Goal: Information Seeking & Learning: Find contact information

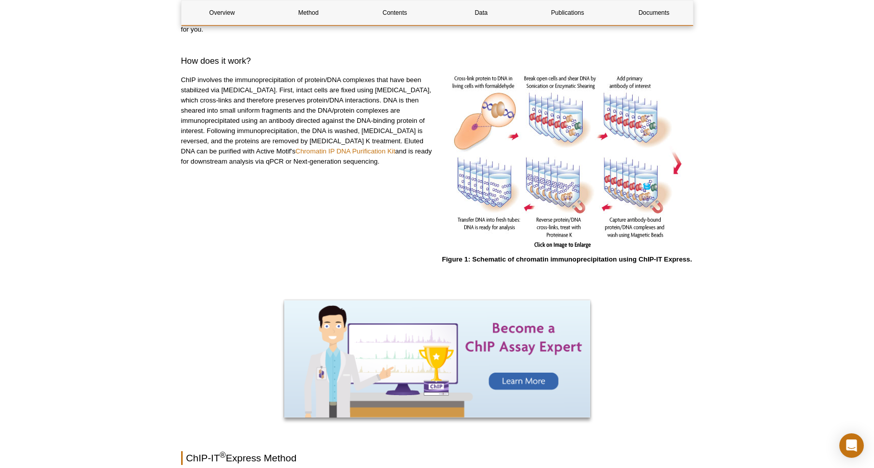
scroll to position [365, 0]
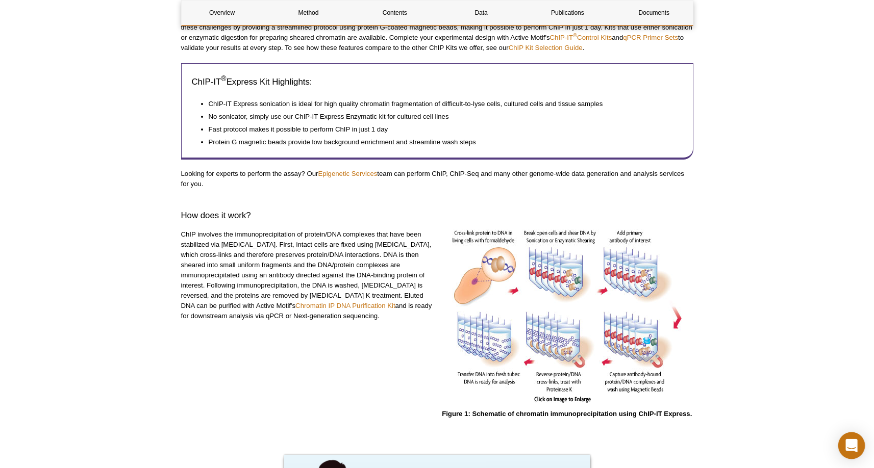
click at [856, 451] on icon "Open Intercom Messenger" at bounding box center [851, 445] width 13 height 13
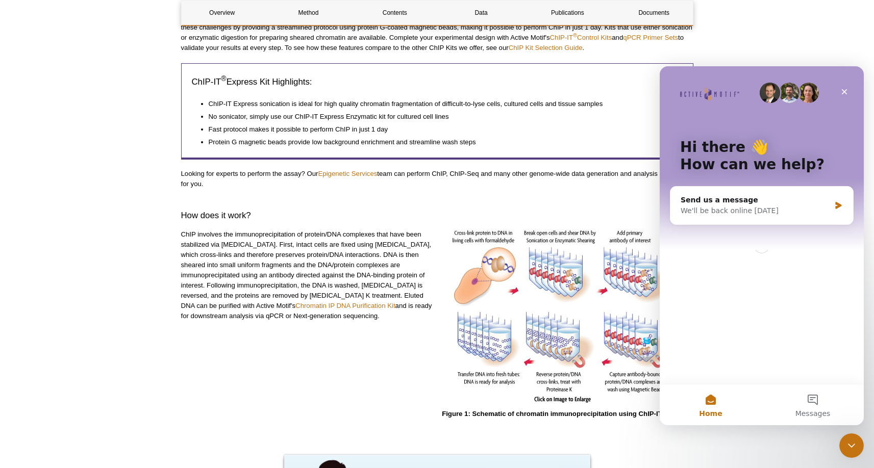
scroll to position [0, 0]
click at [847, 90] on icon "Close" at bounding box center [845, 92] width 8 height 8
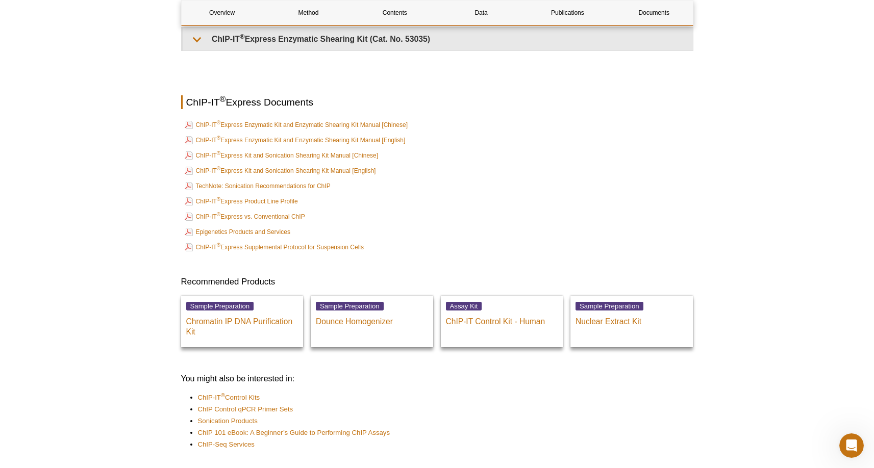
scroll to position [2727, 0]
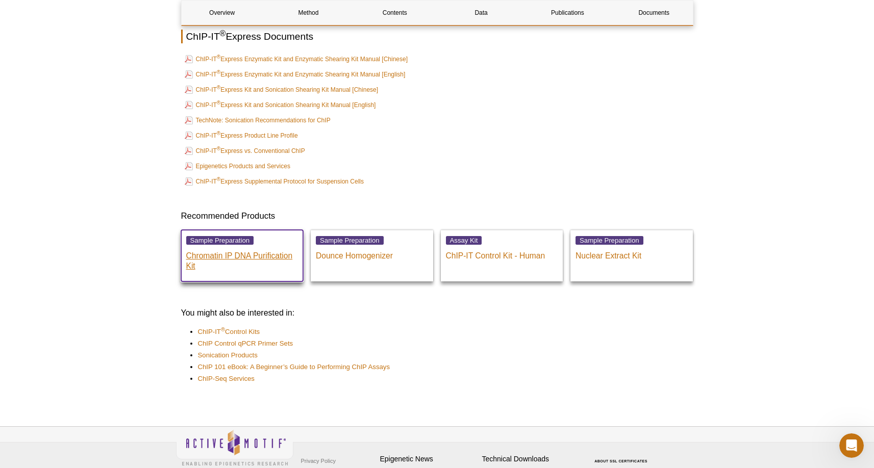
click at [284, 253] on p "Chromatin IP DNA Purification Kit" at bounding box center [242, 259] width 112 height 26
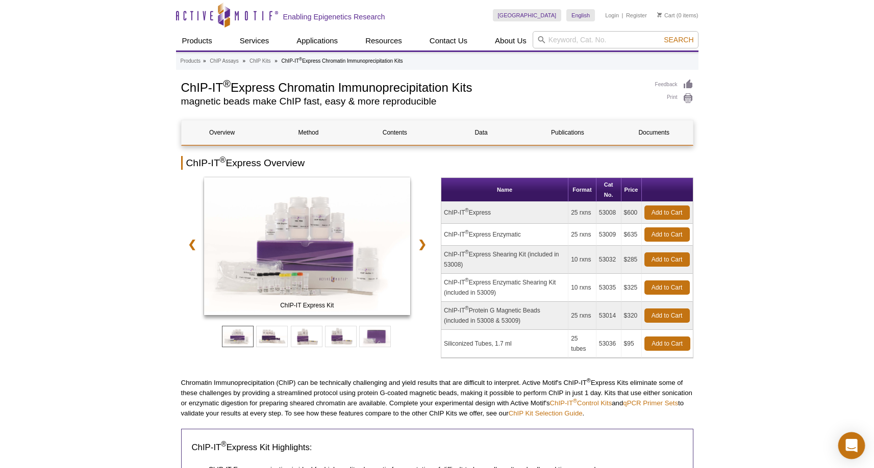
click at [849, 437] on div "Open Intercom Messenger" at bounding box center [851, 446] width 27 height 27
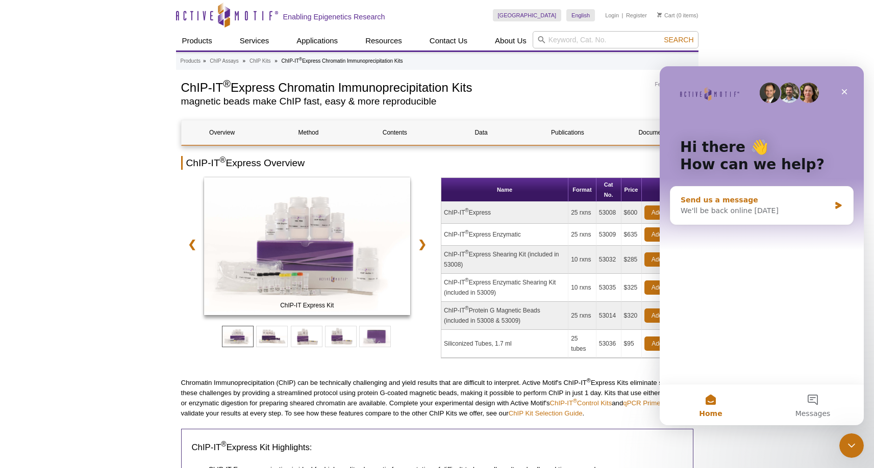
click at [783, 210] on div "We'll be back online [DATE]" at bounding box center [756, 211] width 150 height 11
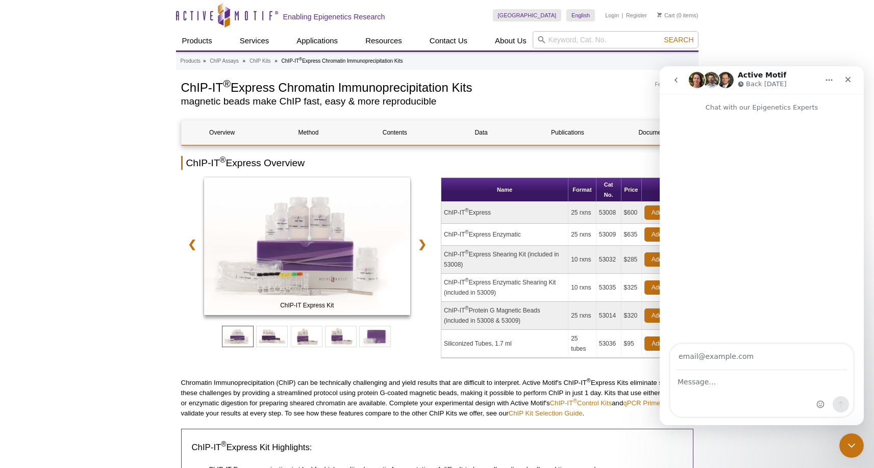
type input "[EMAIL_ADDRESS][DOMAIN_NAME]"
click at [852, 79] on div "Close" at bounding box center [848, 79] width 18 height 18
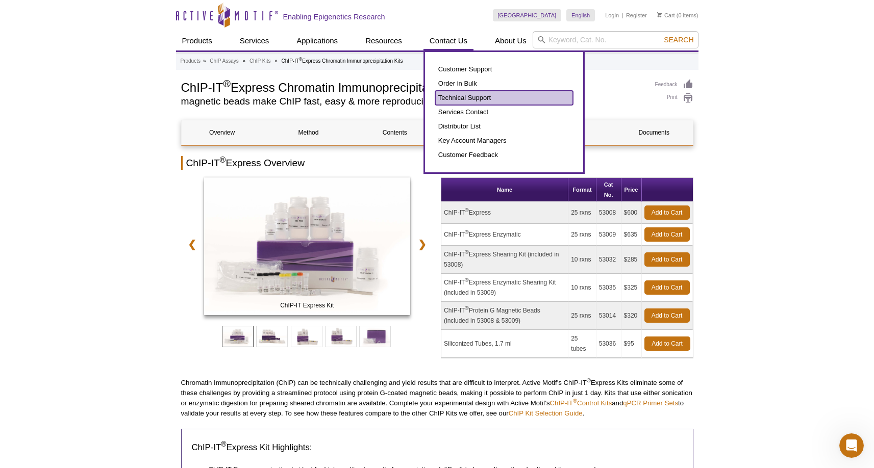
click at [471, 97] on link "Technical Support" at bounding box center [504, 98] width 138 height 14
